Goal: Task Accomplishment & Management: Manage account settings

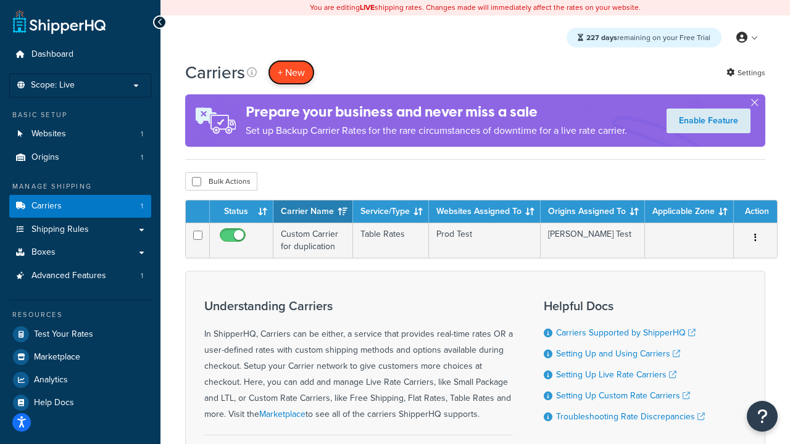
click at [291, 73] on button "+ New" at bounding box center [291, 72] width 47 height 25
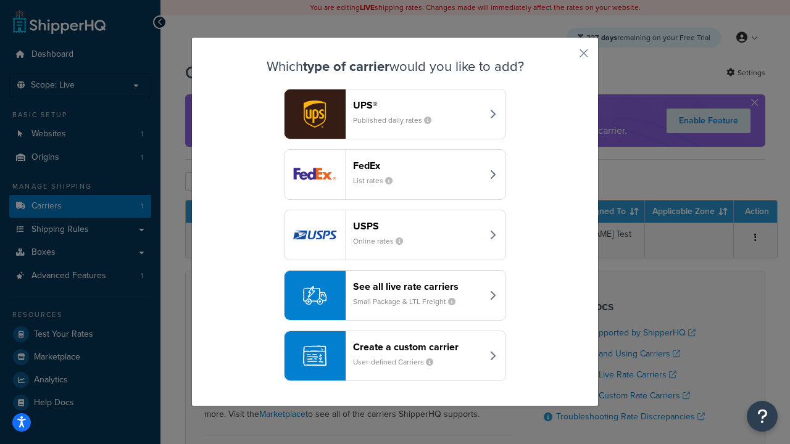
click at [417, 165] on header "FedEx" at bounding box center [417, 166] width 129 height 12
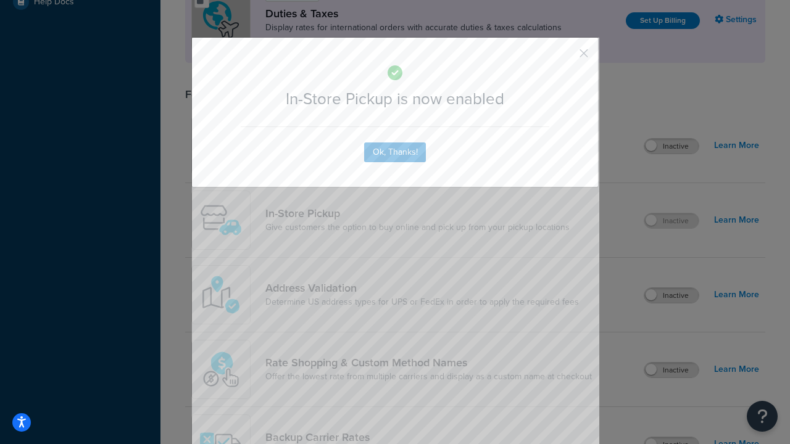
scroll to position [424, 0]
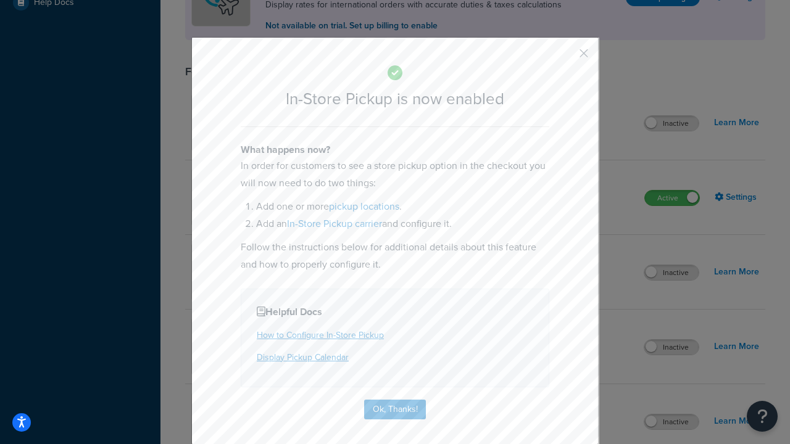
click at [565, 57] on button "button" at bounding box center [565, 57] width 3 height 3
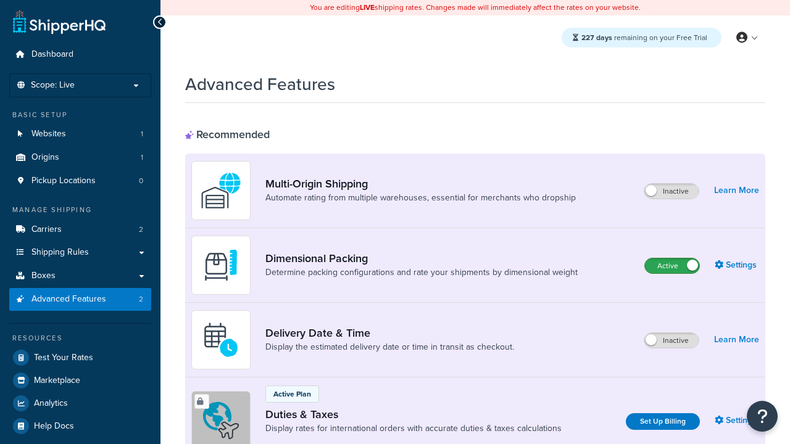
click at [672, 267] on label "Active" at bounding box center [672, 266] width 54 height 15
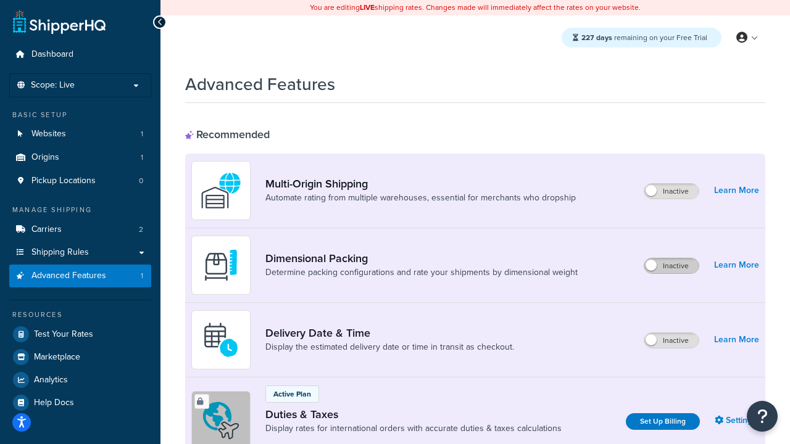
scroll to position [401, 0]
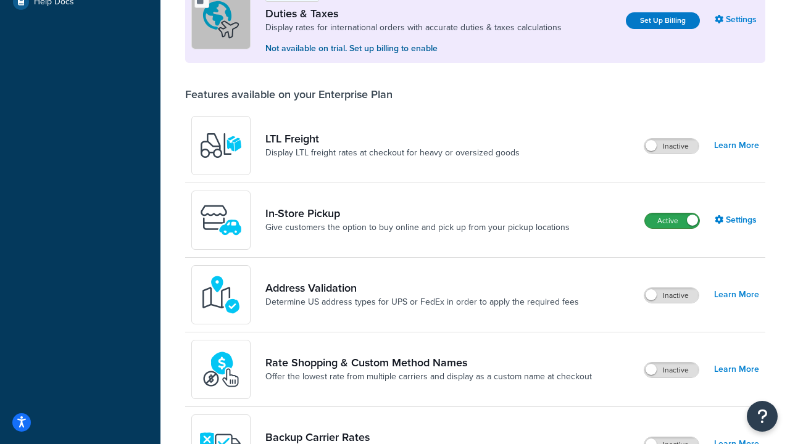
click at [672, 222] on label "Active" at bounding box center [672, 220] width 54 height 15
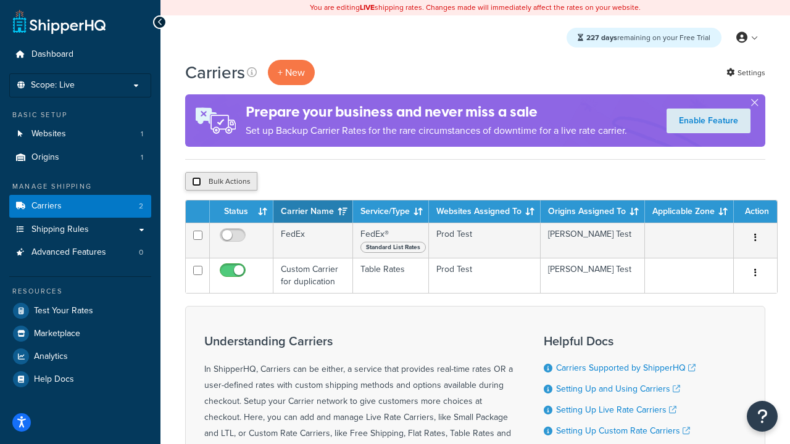
click at [196, 181] on input "checkbox" at bounding box center [196, 181] width 9 height 9
checkbox input "true"
click at [328, 183] on button "Delete" at bounding box center [329, 181] width 43 height 19
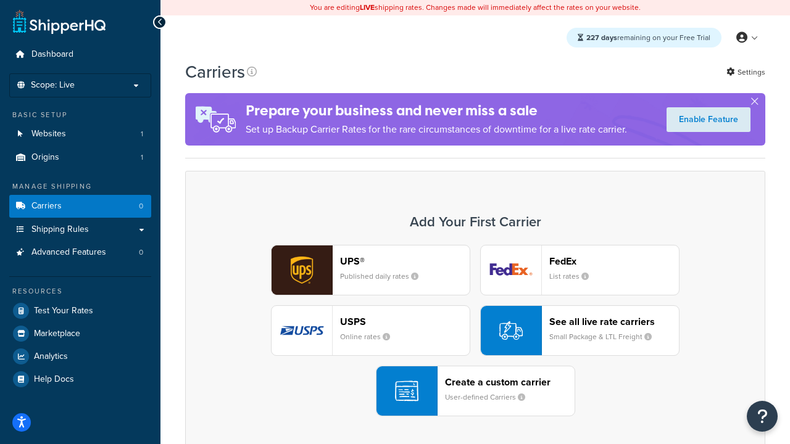
click at [475, 331] on div "UPS® Published daily rates FedEx List rates USPS Online rates See all live rate…" at bounding box center [475, 331] width 554 height 172
click at [475, 392] on div "Create a custom carrier User-defined Carriers" at bounding box center [510, 391] width 130 height 30
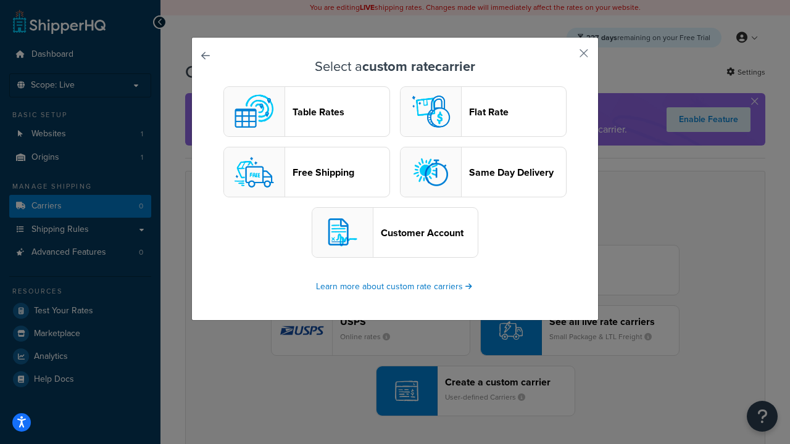
click at [307, 112] on header "Table Rates" at bounding box center [340, 112] width 97 height 12
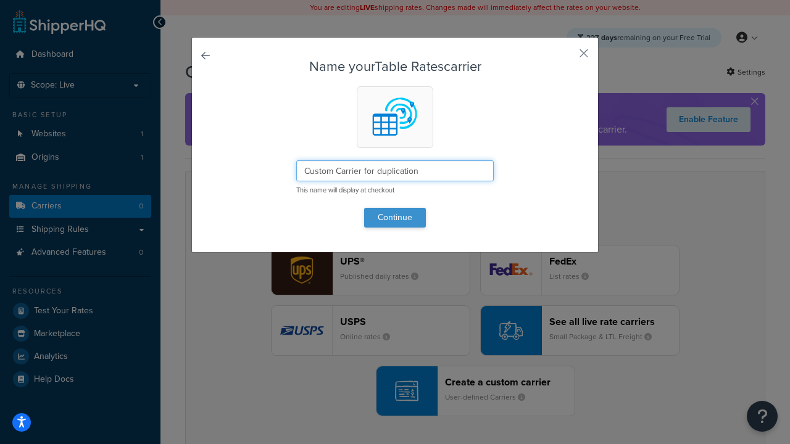
type input "Custom Carrier for duplication"
click at [395, 217] on button "Continue" at bounding box center [395, 218] width 62 height 20
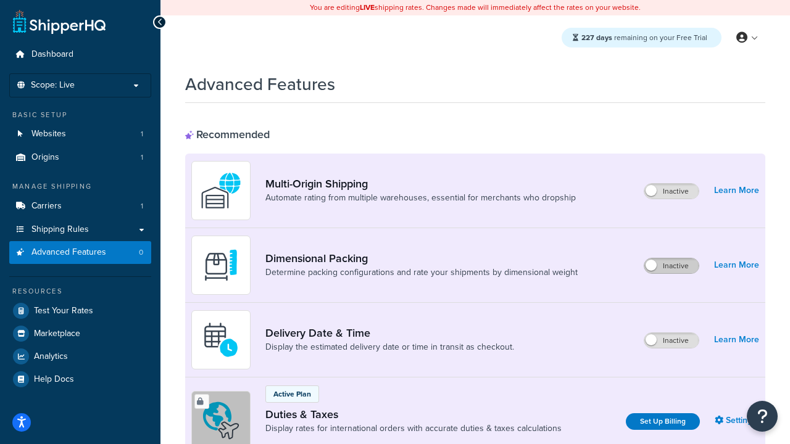
click at [672, 267] on label "Inactive" at bounding box center [671, 266] width 54 height 15
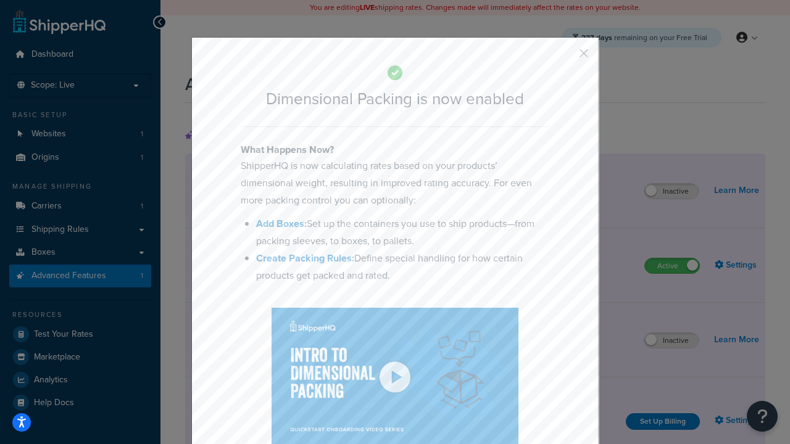
click at [565, 57] on button "button" at bounding box center [565, 57] width 3 height 3
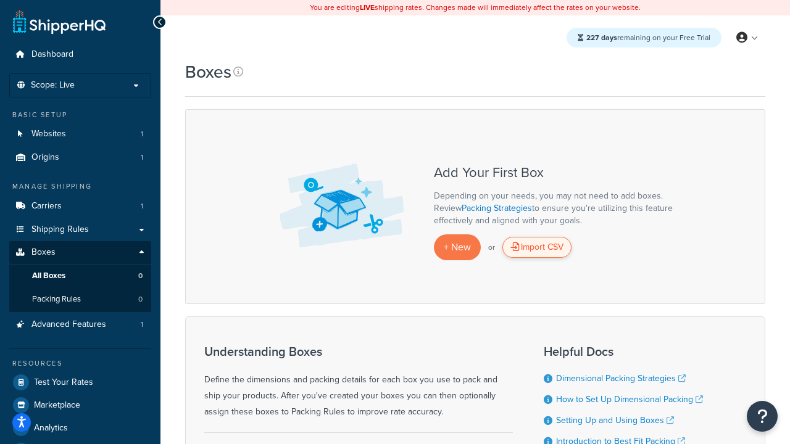
click at [537, 248] on div "Import CSV" at bounding box center [536, 247] width 69 height 21
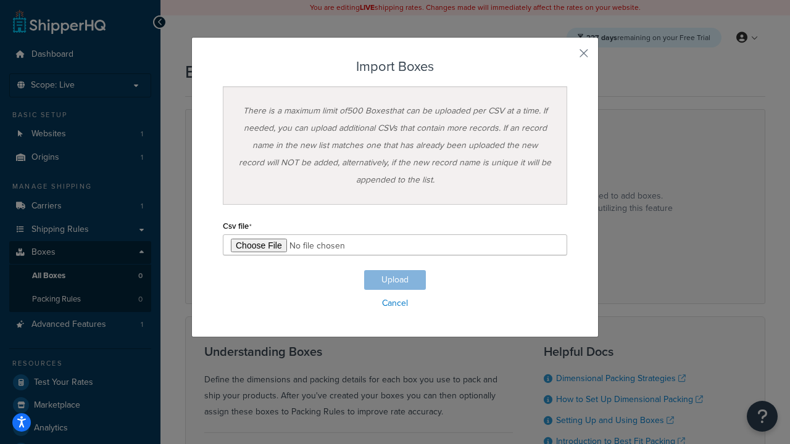
click at [395, 67] on h3 "Import Boxes" at bounding box center [395, 66] width 344 height 15
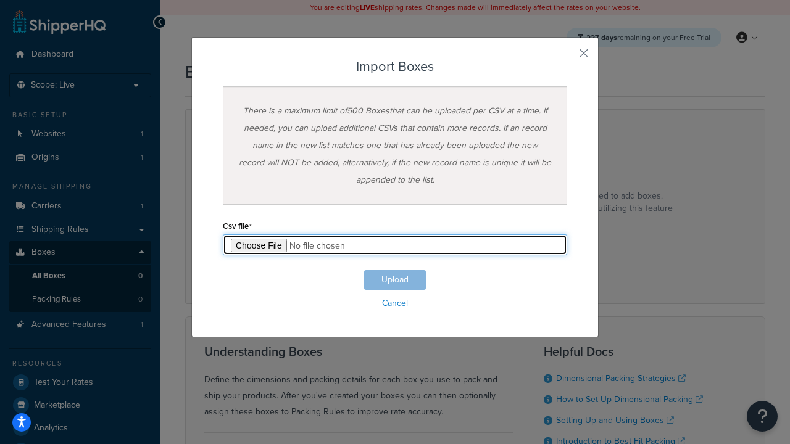
click at [395, 245] on input "file" at bounding box center [395, 244] width 344 height 21
type input "C:\fakepath\importBoxesFailure.csv"
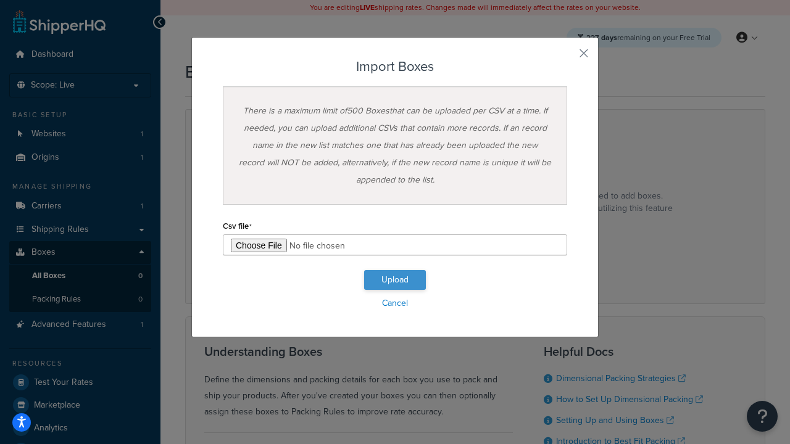
click at [395, 280] on button "Upload" at bounding box center [395, 280] width 62 height 20
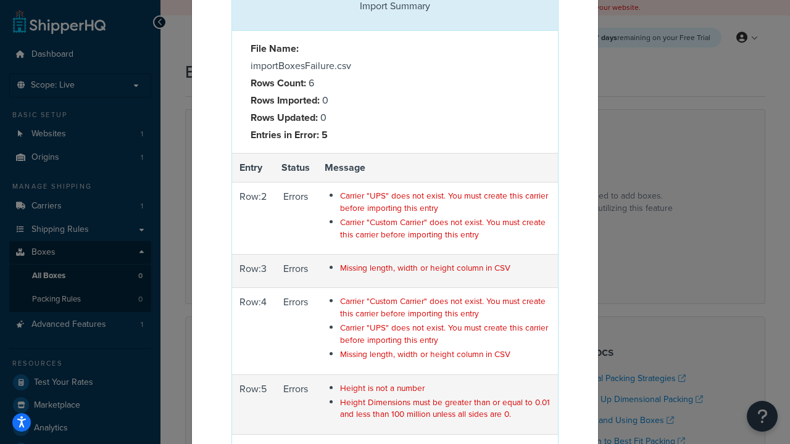
scroll to position [192, 0]
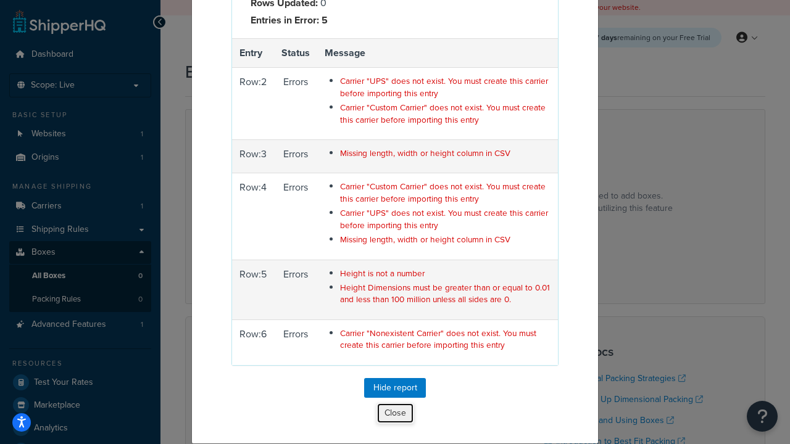
click at [395, 413] on button "Close" at bounding box center [395, 413] width 38 height 21
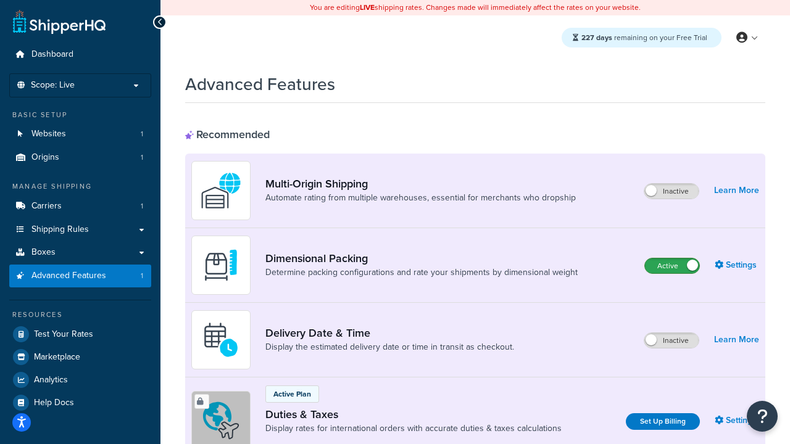
click at [672, 267] on label "Active" at bounding box center [672, 266] width 54 height 15
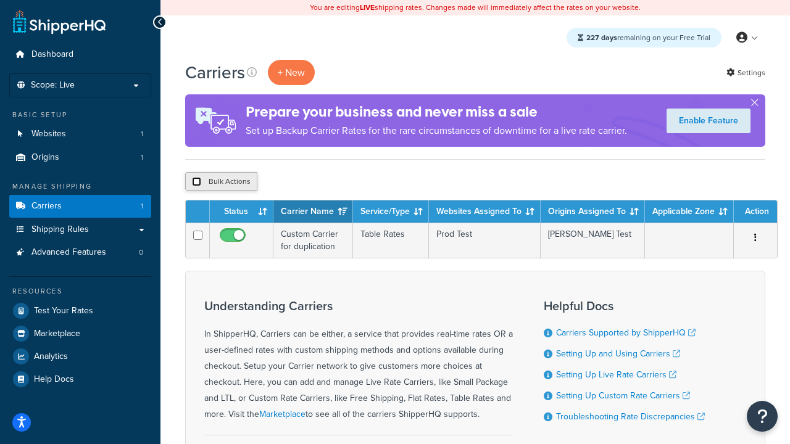
click at [196, 183] on input "checkbox" at bounding box center [196, 181] width 9 height 9
checkbox input "true"
click at [328, 183] on button "Delete" at bounding box center [329, 181] width 43 height 19
